Goal: Check status: Check status

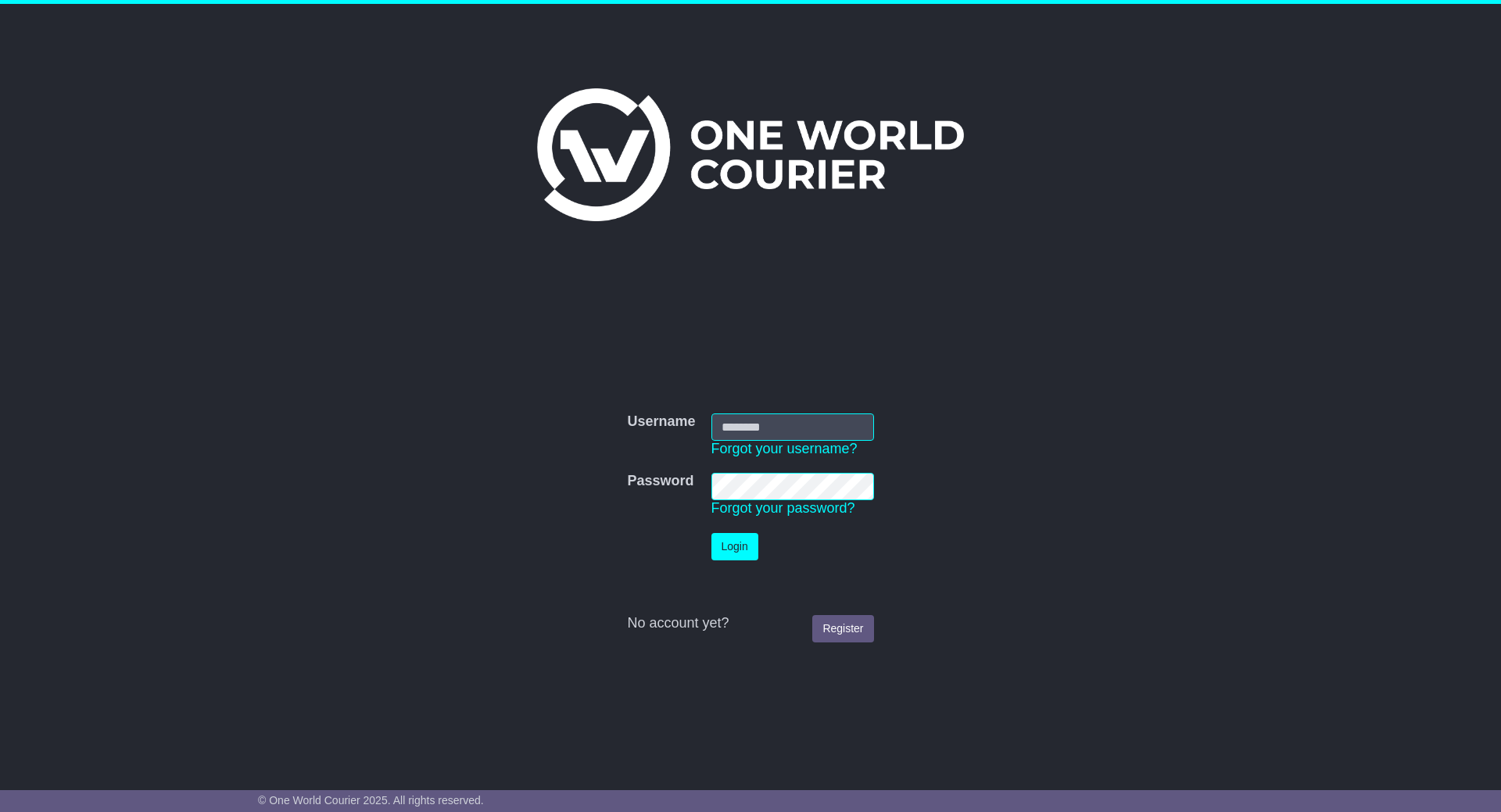
type input "**********"
click at [727, 548] on button "Login" at bounding box center [735, 547] width 47 height 28
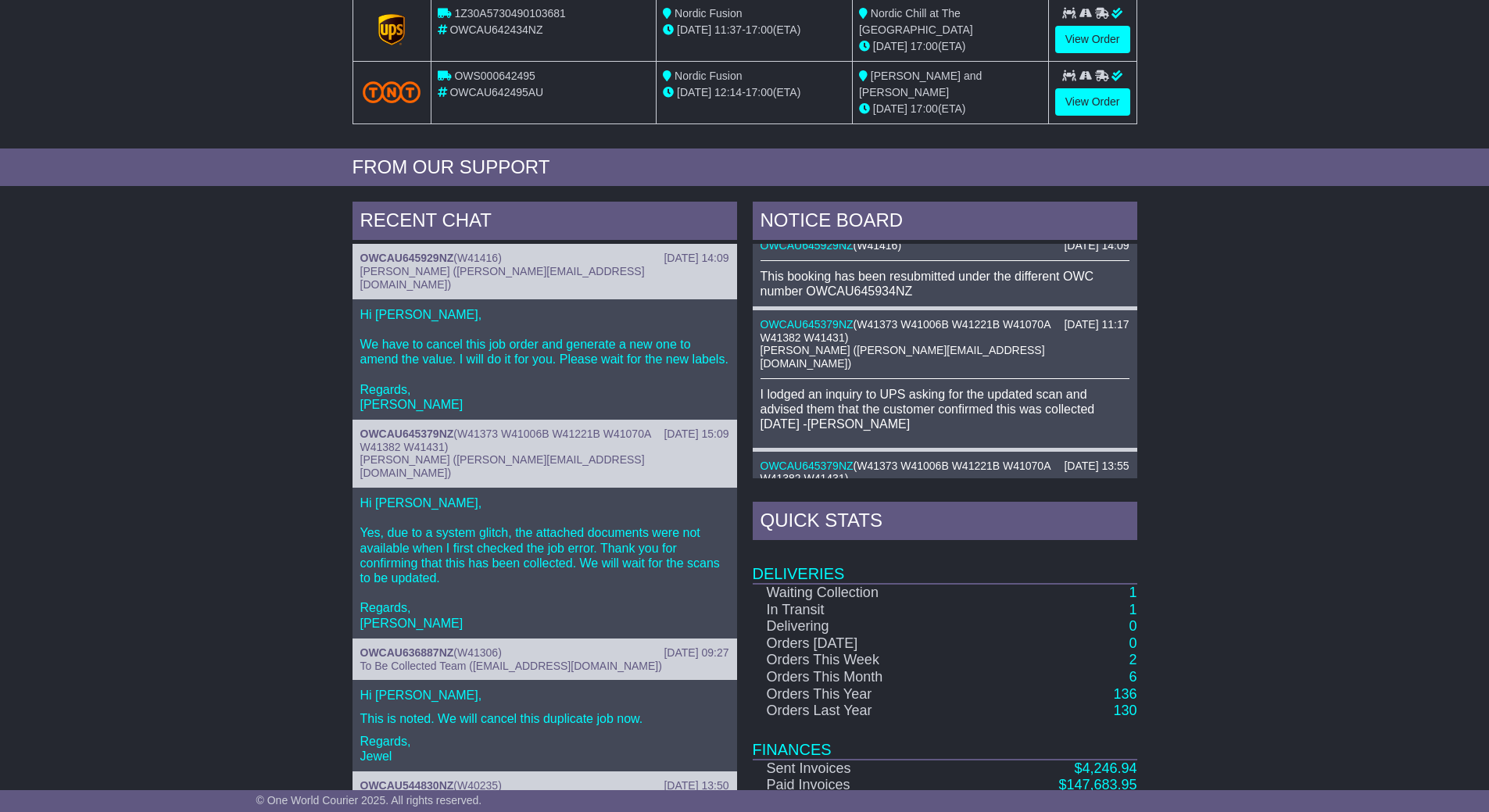
scroll to position [234, 0]
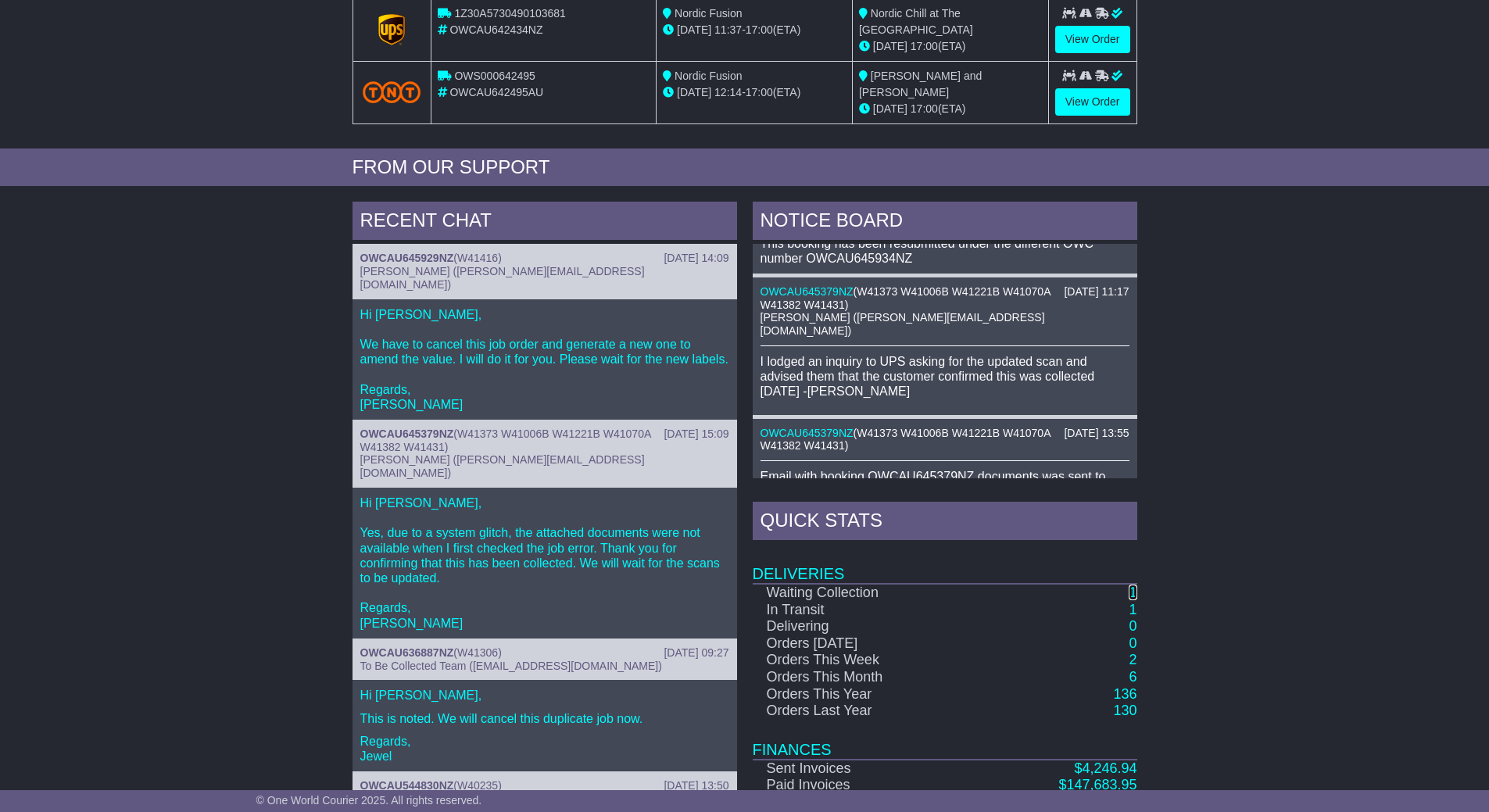
click at [1135, 589] on link "1" at bounding box center [1133, 593] width 8 height 16
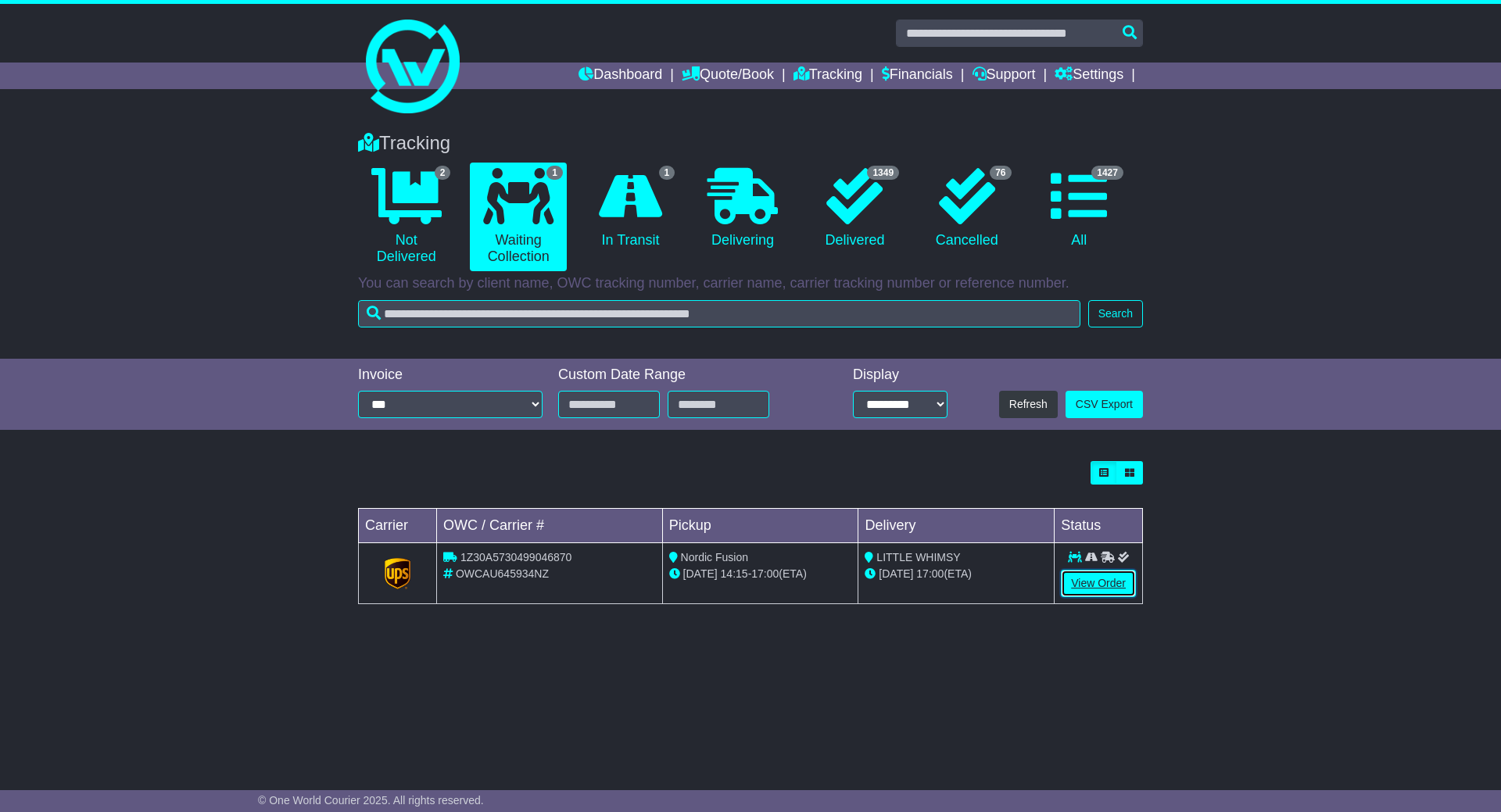
click at [1120, 586] on link "View Order" at bounding box center [1098, 583] width 75 height 28
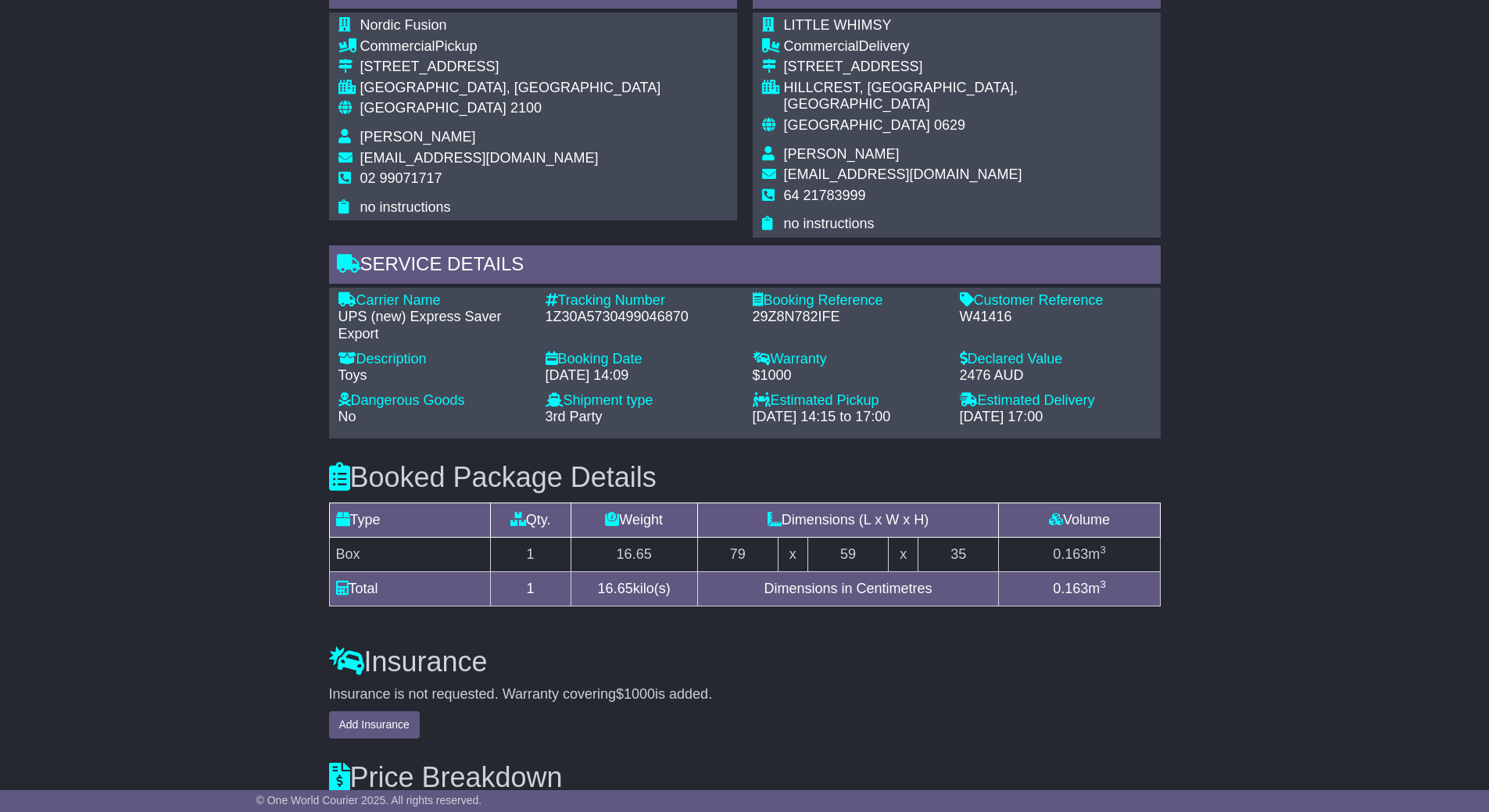
scroll to position [1365, 0]
